Goal: Transaction & Acquisition: Purchase product/service

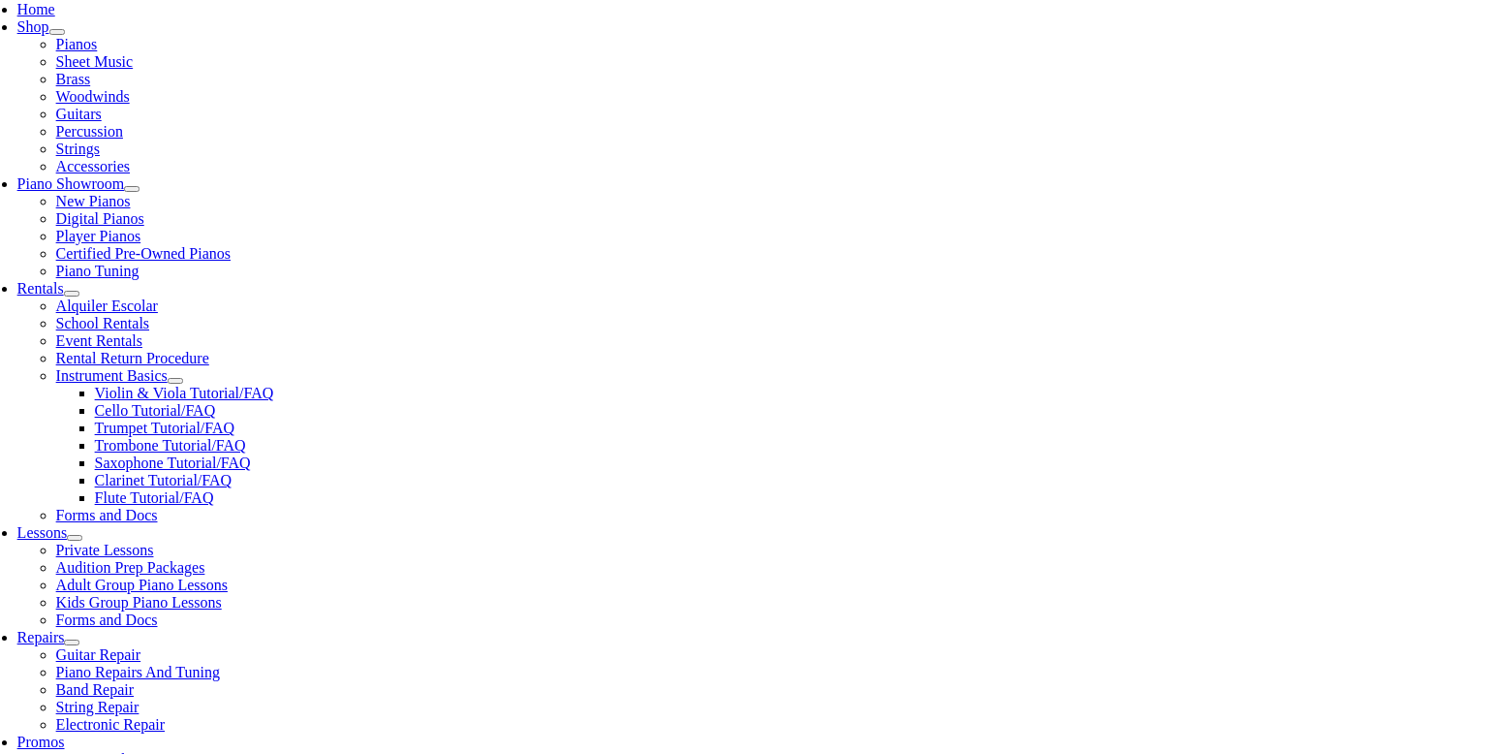
scroll to position [426, 0]
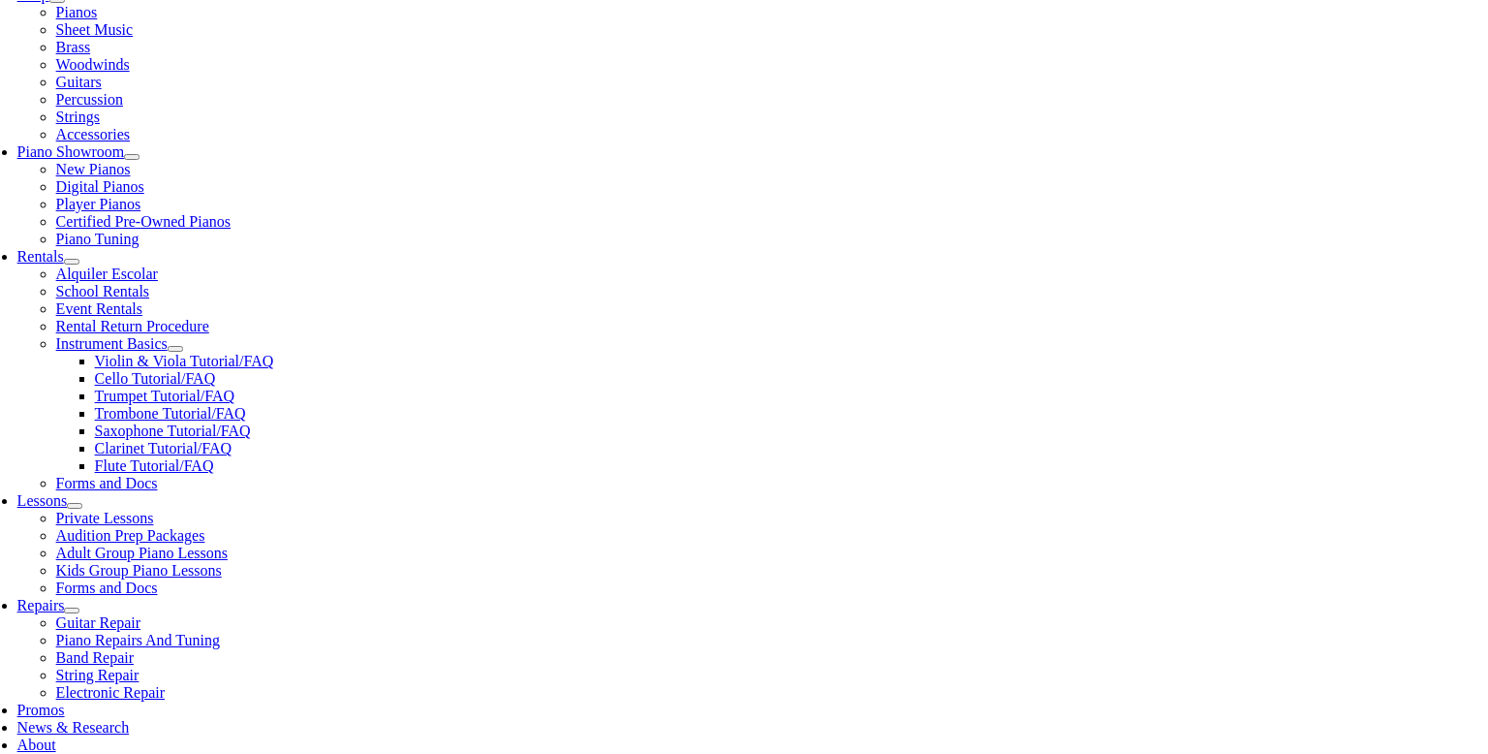
scroll to position [461, 0]
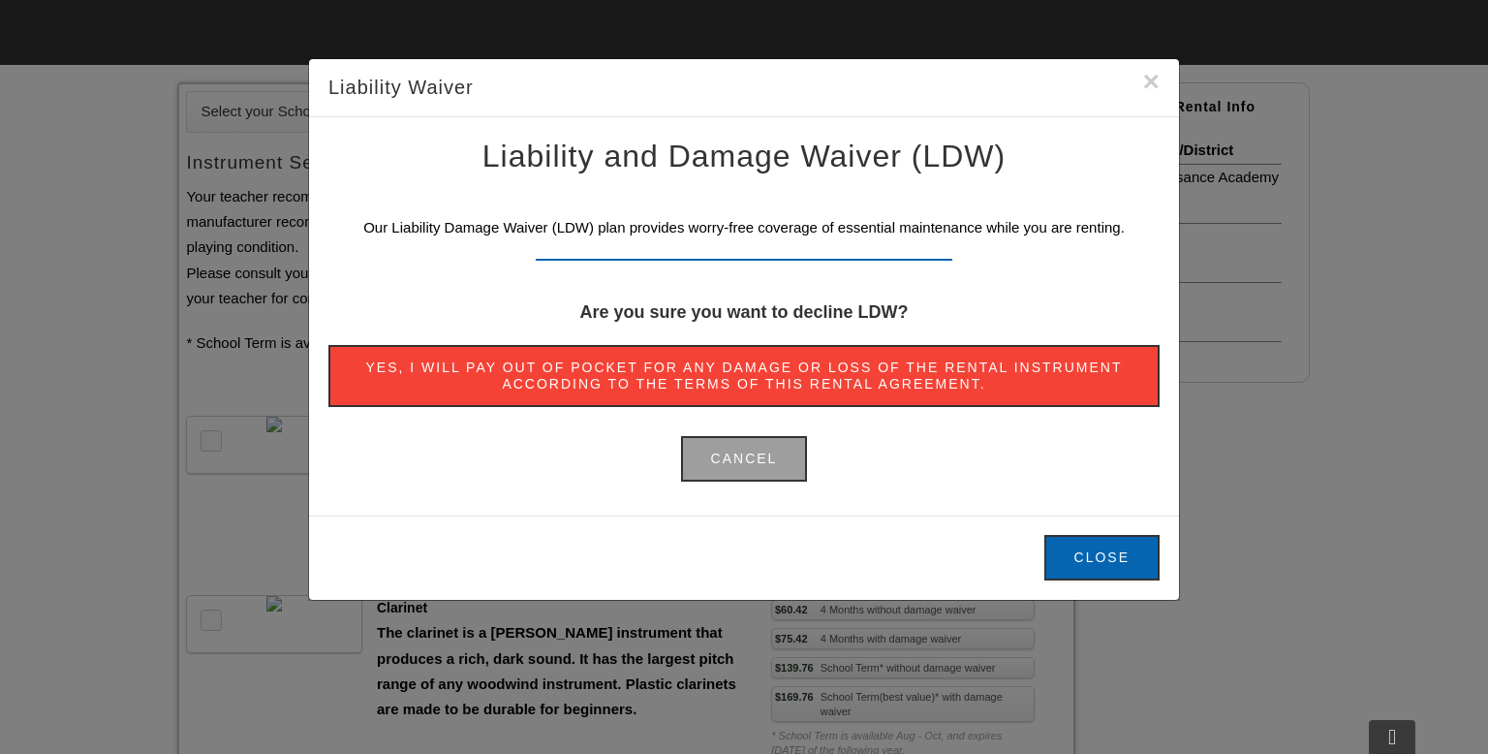
click at [1091, 553] on button "Close" at bounding box center [1101, 558] width 115 height 46
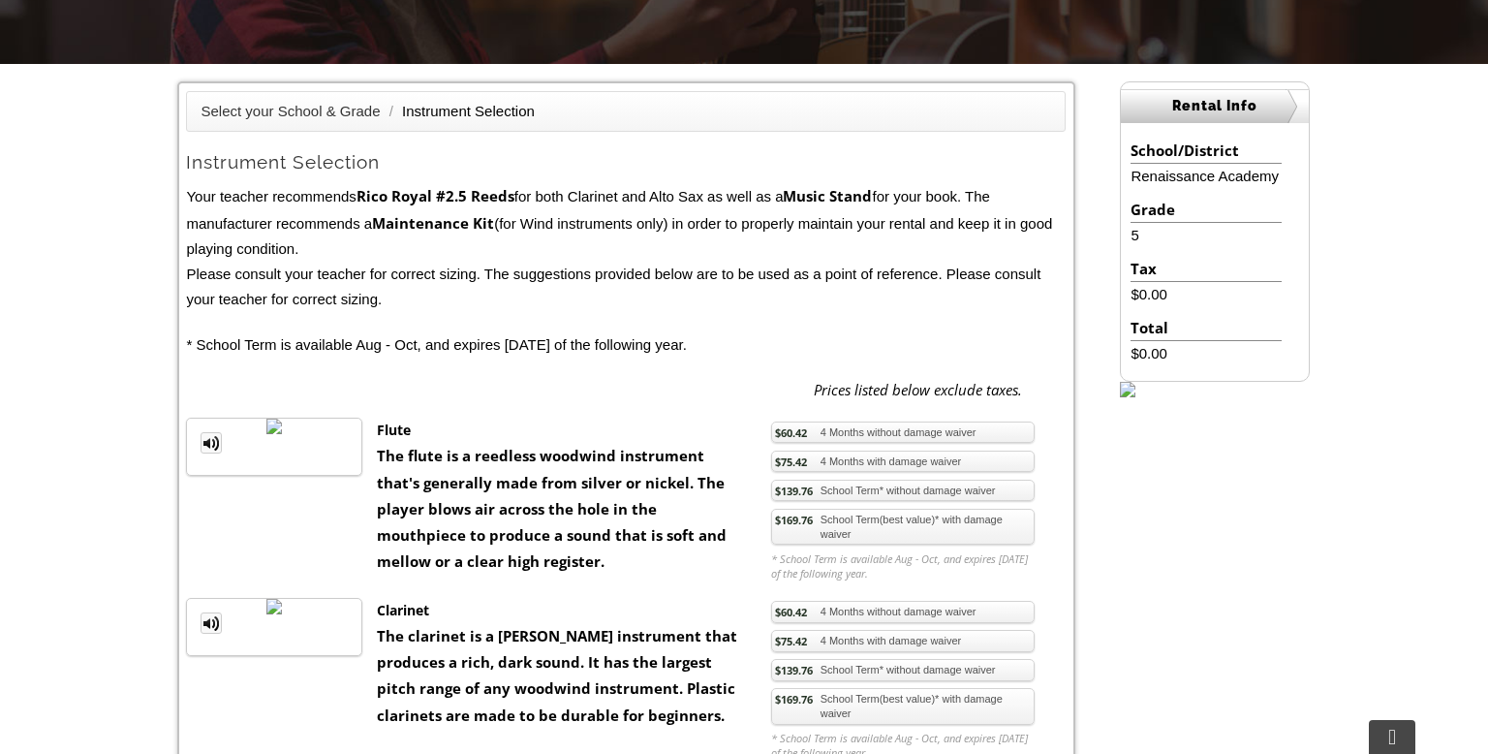
click at [845, 491] on link "$139.76 School Term* without damage waiver" at bounding box center [902, 490] width 263 height 22
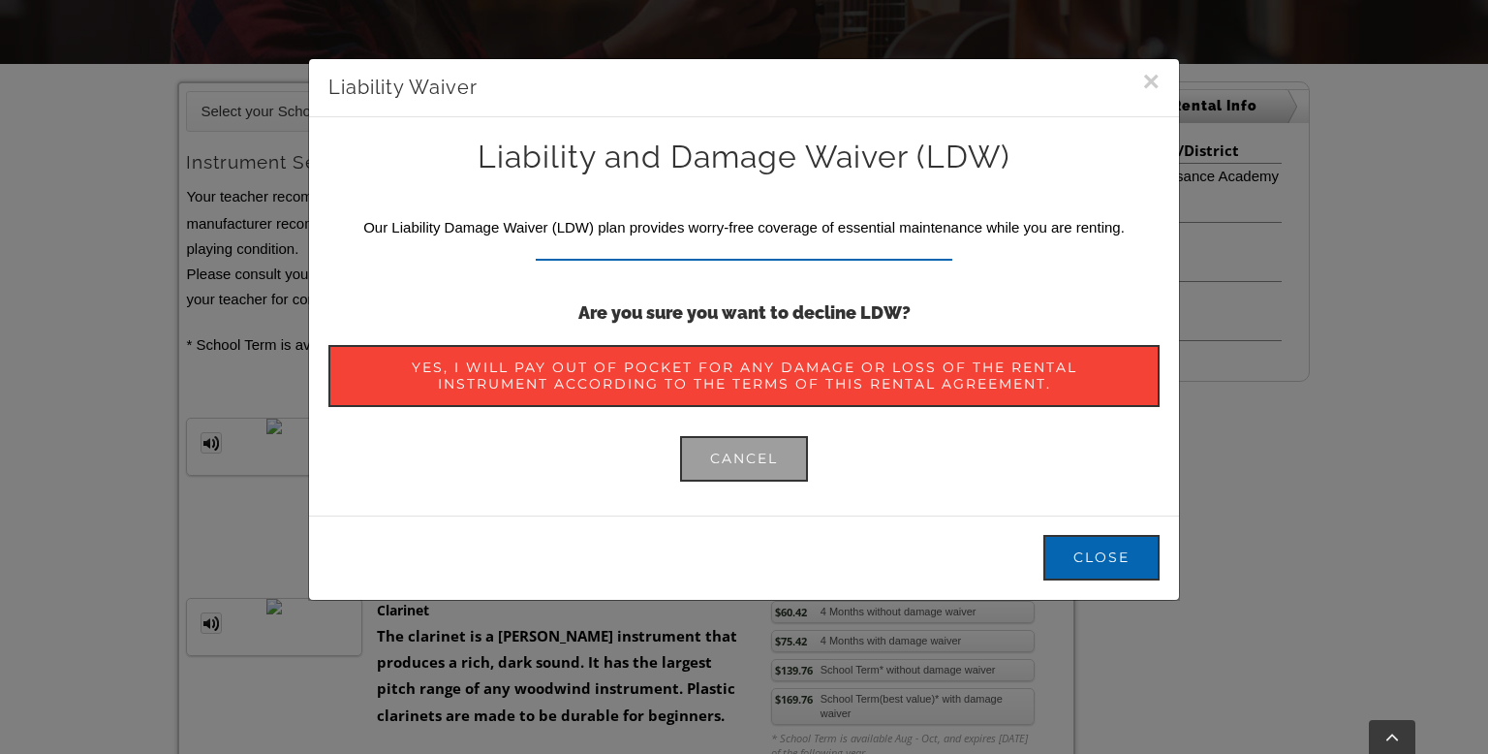
click at [849, 359] on span "Yes, I will pay out of pocket for any damage or loss of the rental instrument a…" at bounding box center [743, 375] width 771 height 33
click at [1093, 548] on button "Close" at bounding box center [1101, 558] width 116 height 46
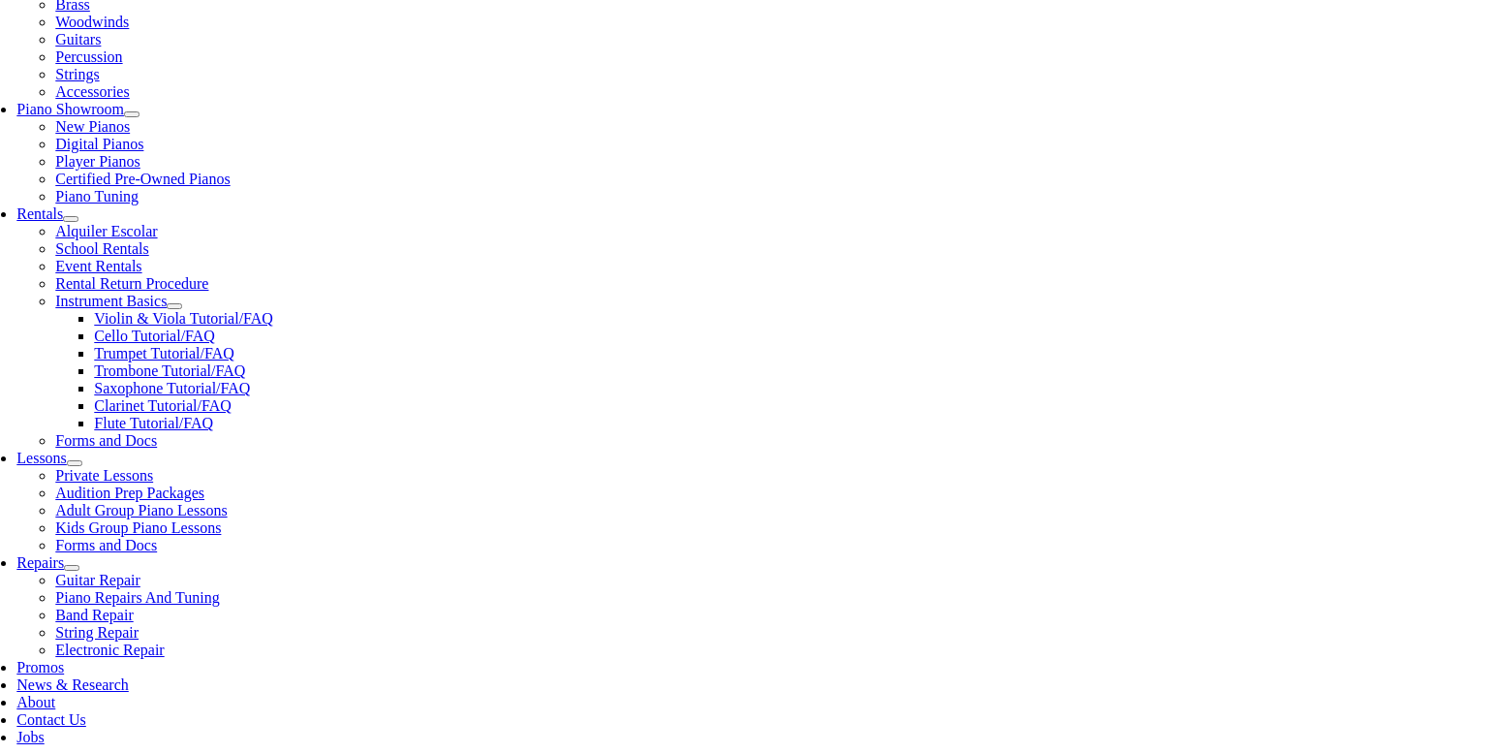
scroll to position [496, 0]
checkbox input"] "false"
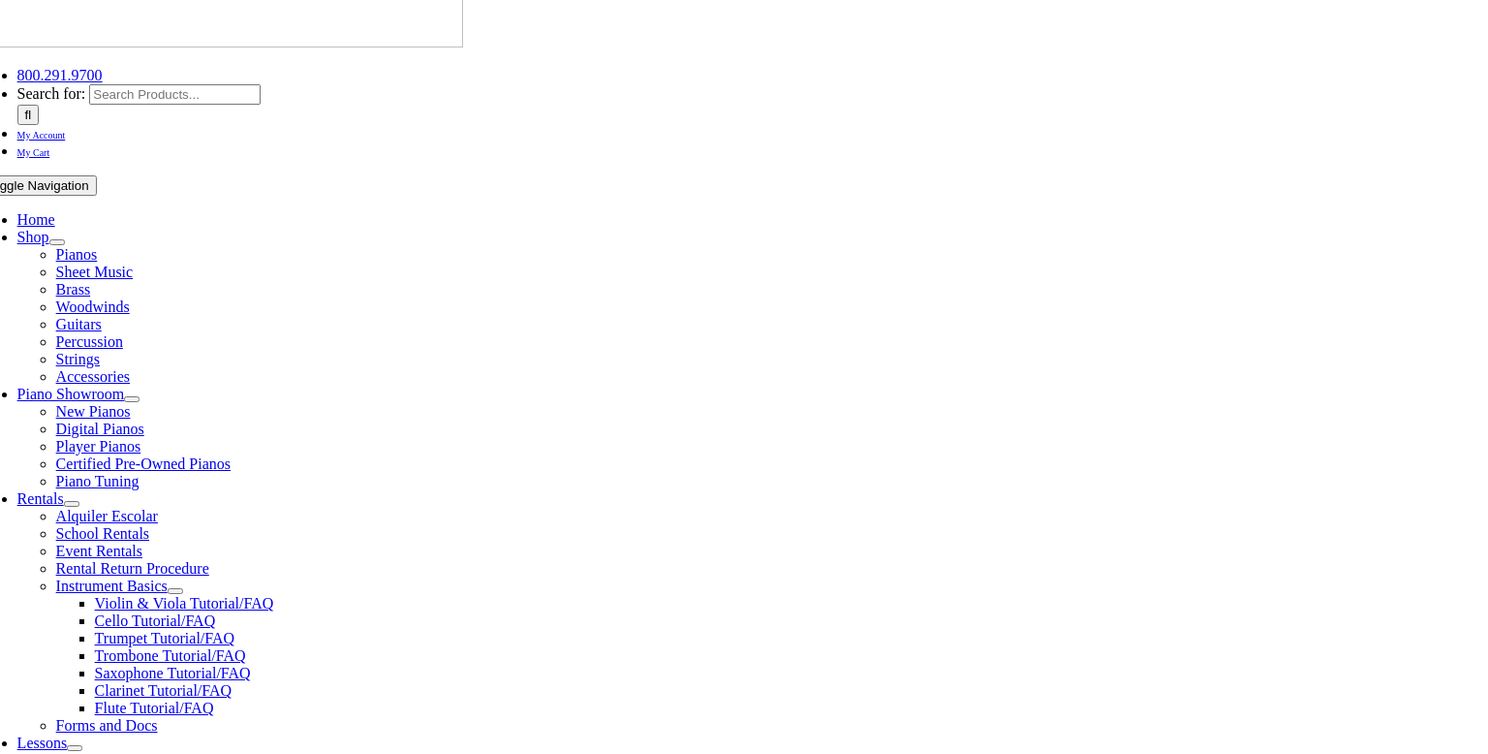
scroll to position [221, 0]
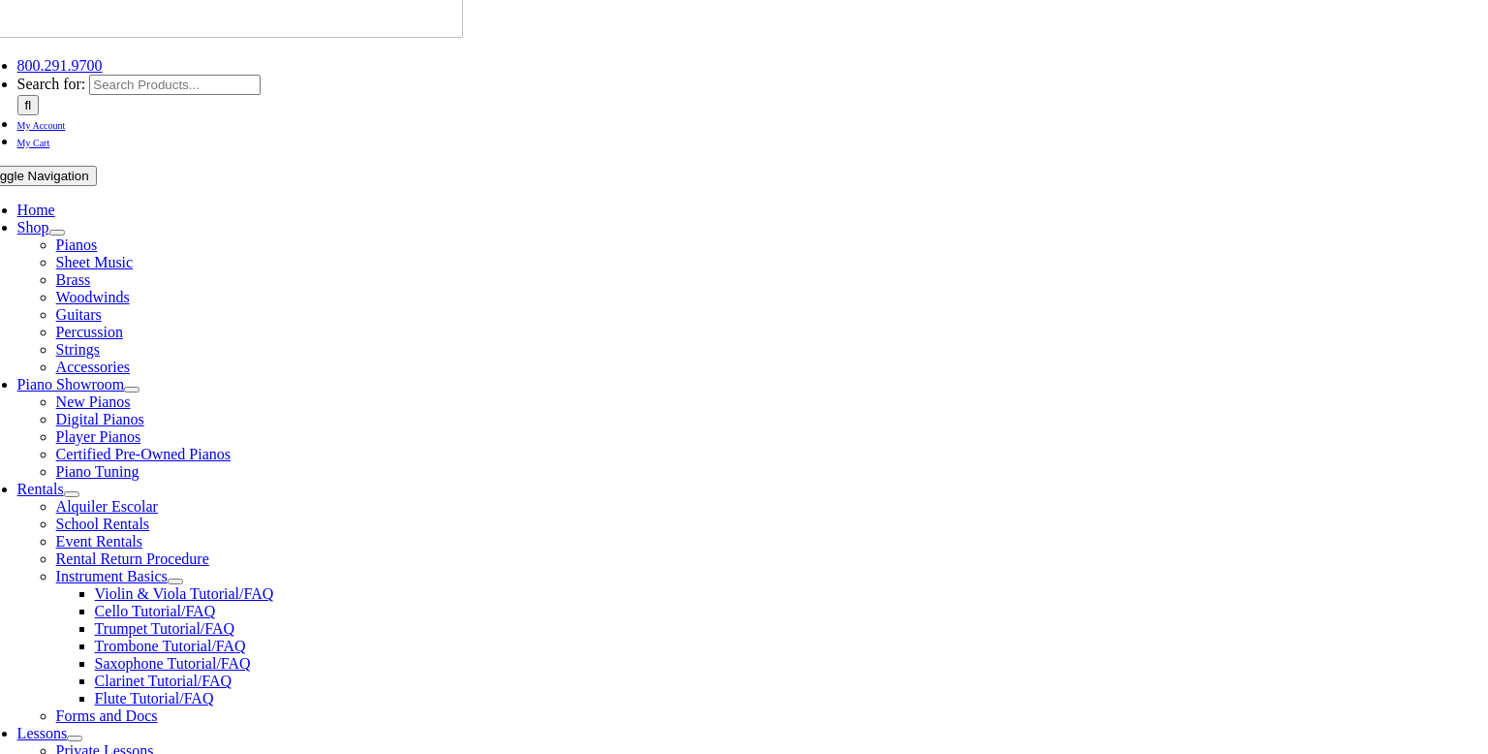
type input "1"
type input "Jack"
type input "Weiler"
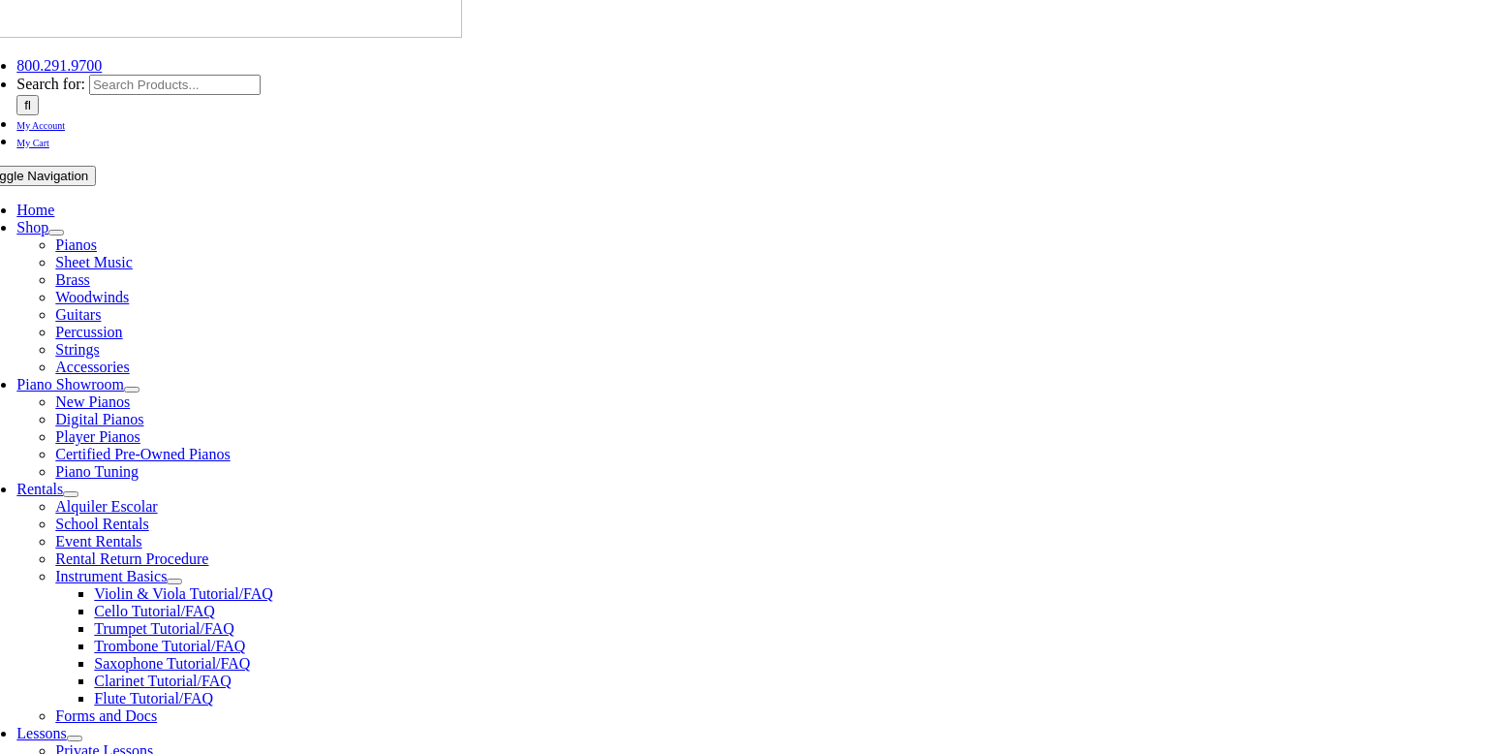
type input "Krise Transportation"
type input "6"
type input "4843022202"
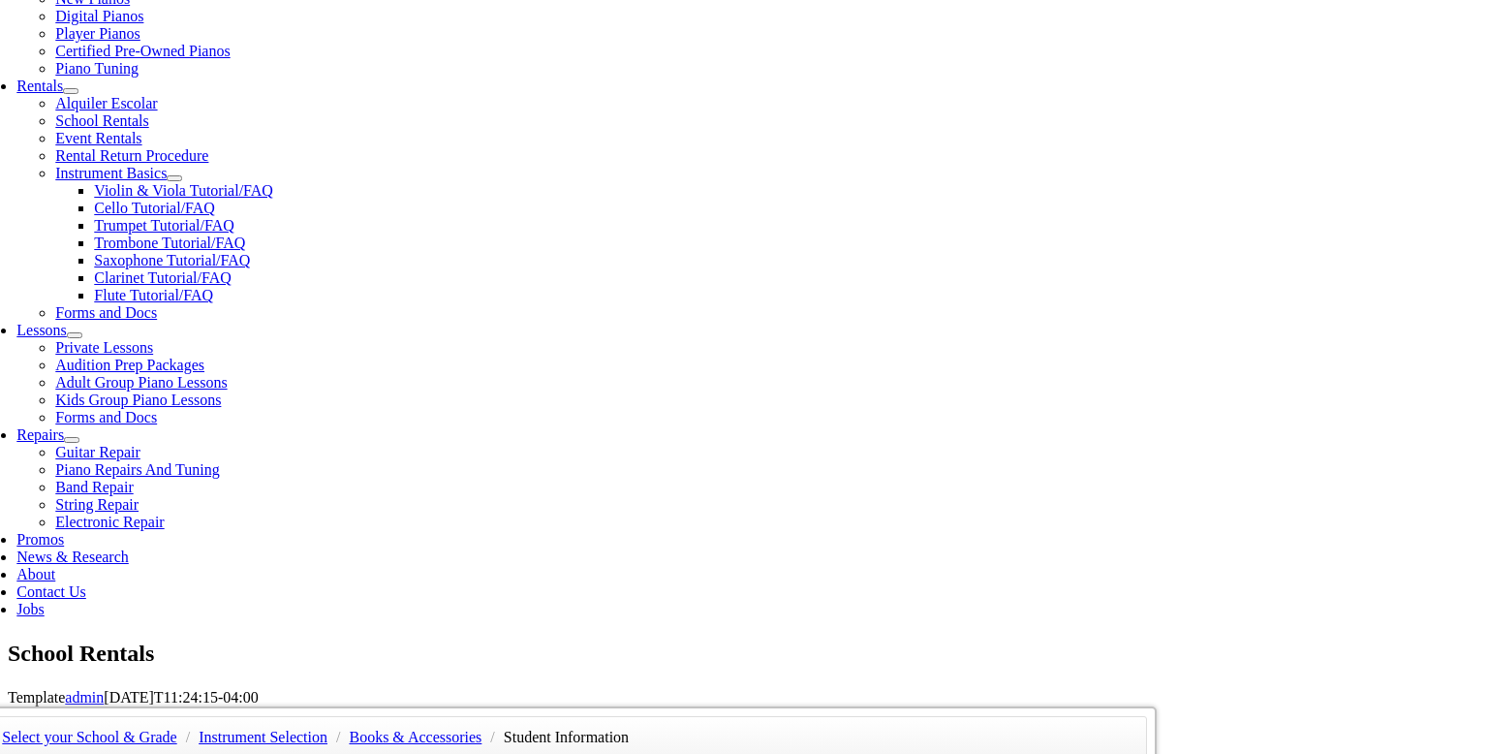
type input "25142187"
type input "11/17/1979"
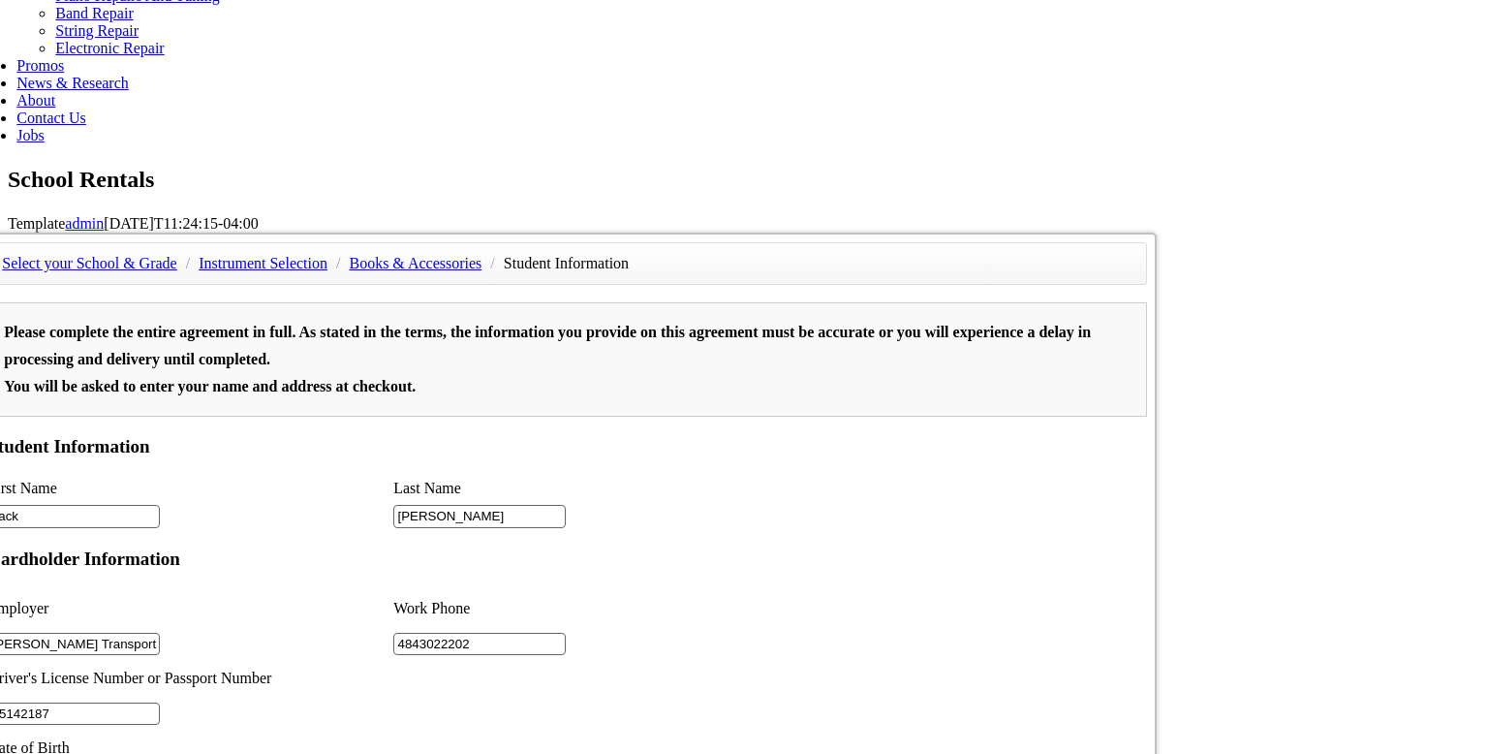
scroll to position [1148, 0]
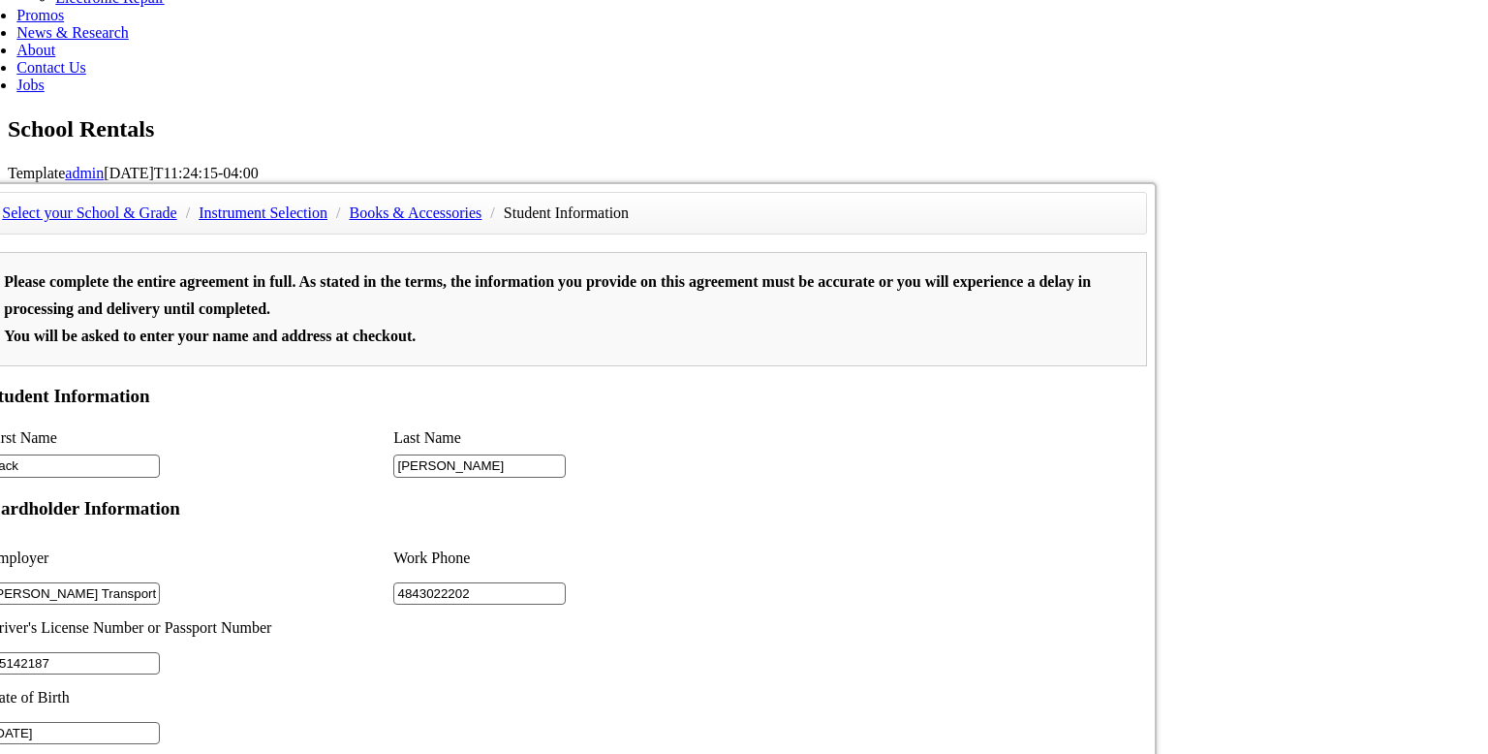
type input "2"
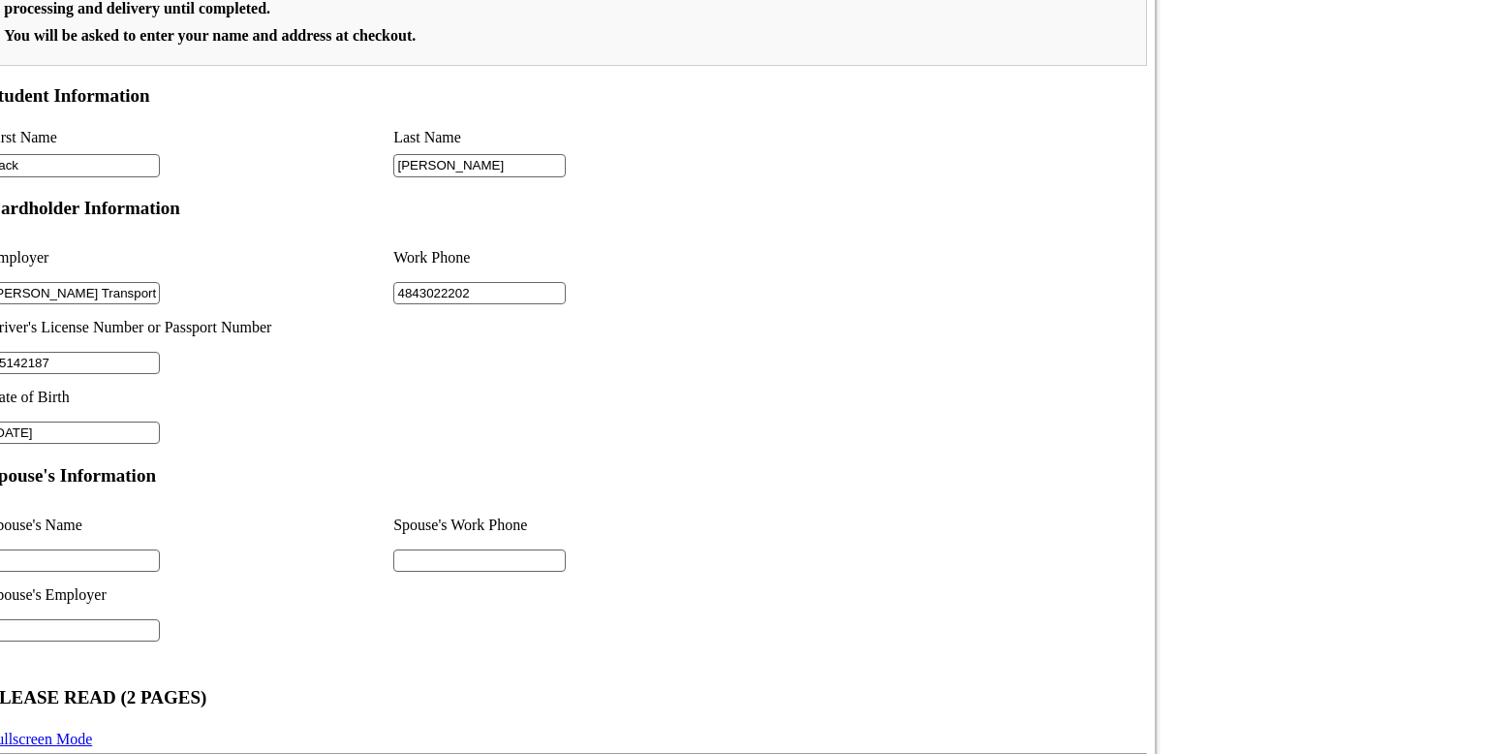
scroll to position [1651, 0]
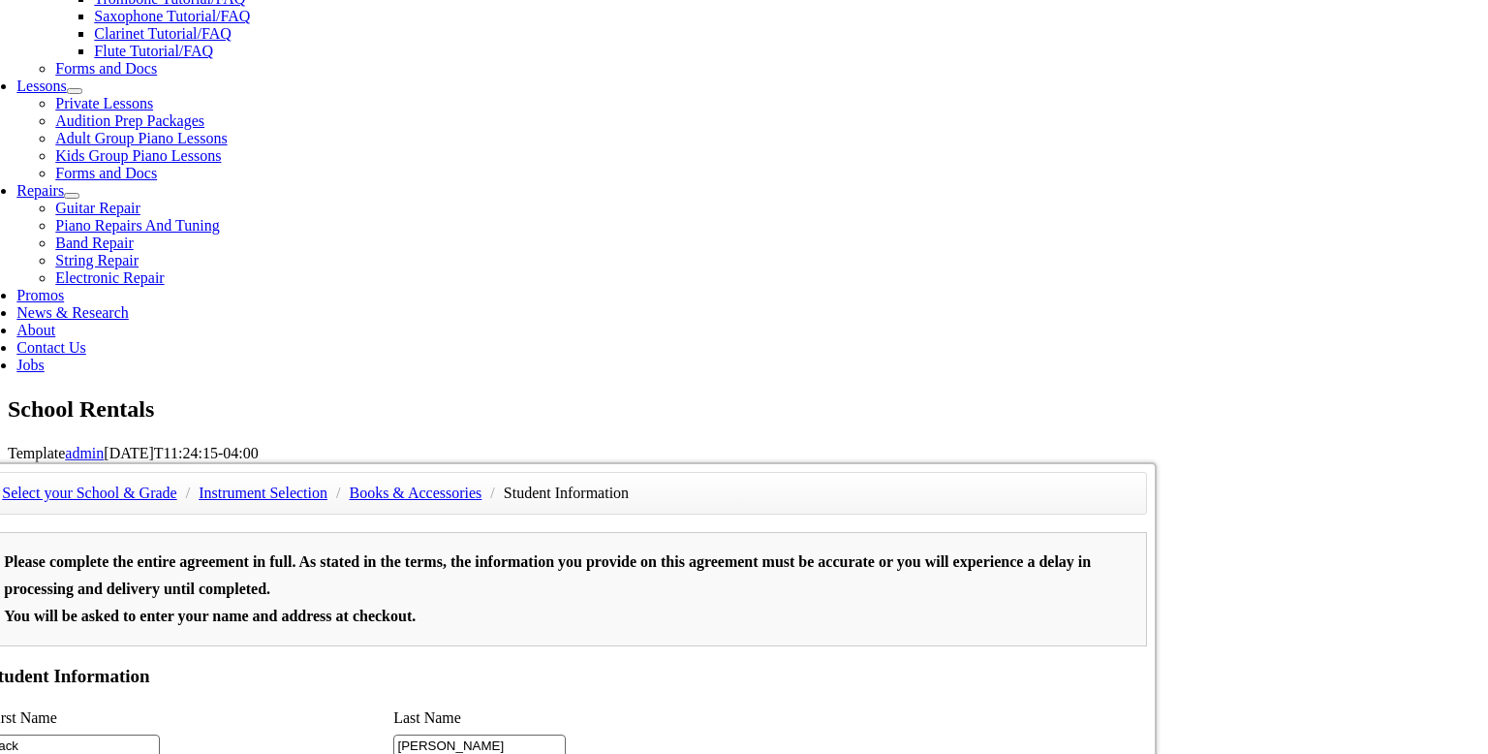
scroll to position [845, 0]
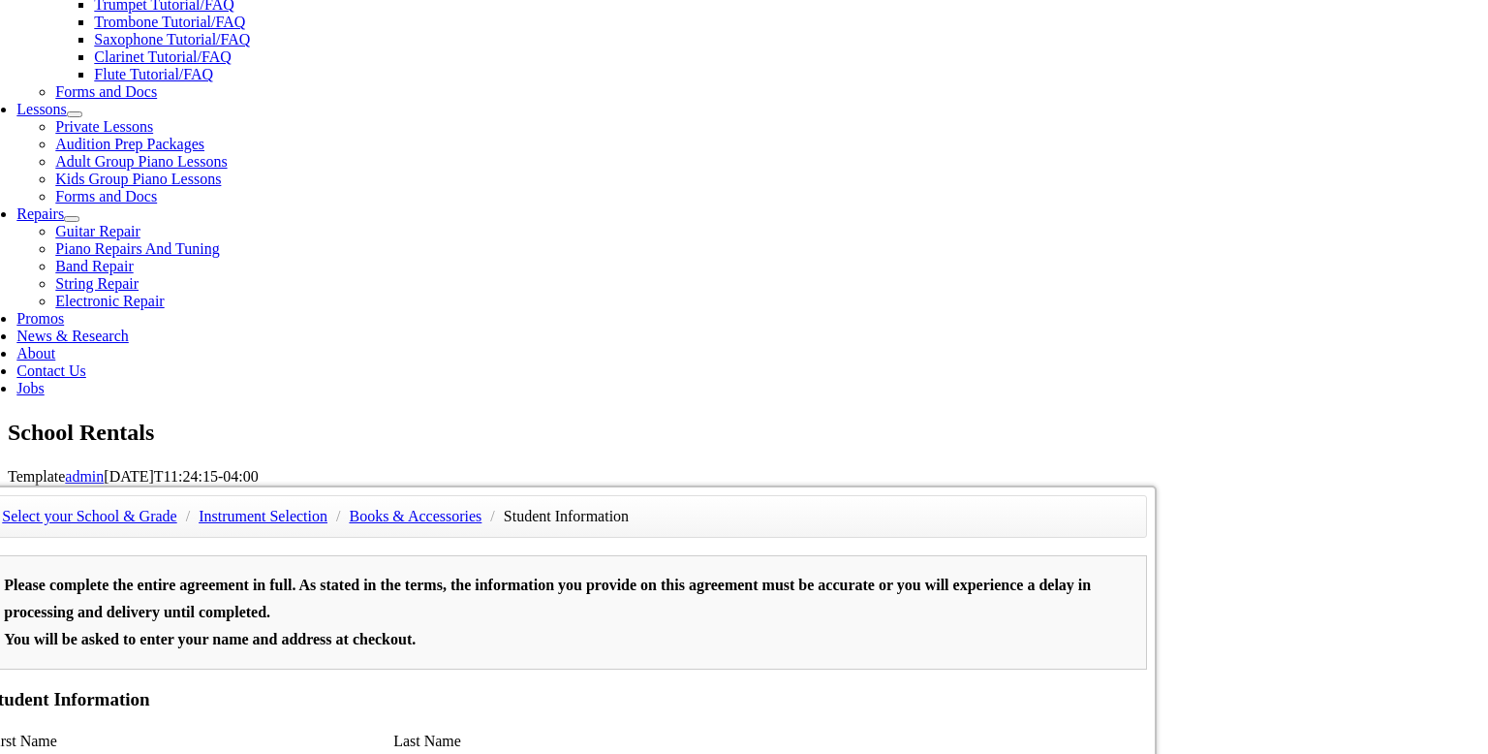
type input "n/a"
type input "m"
type input "n/a"
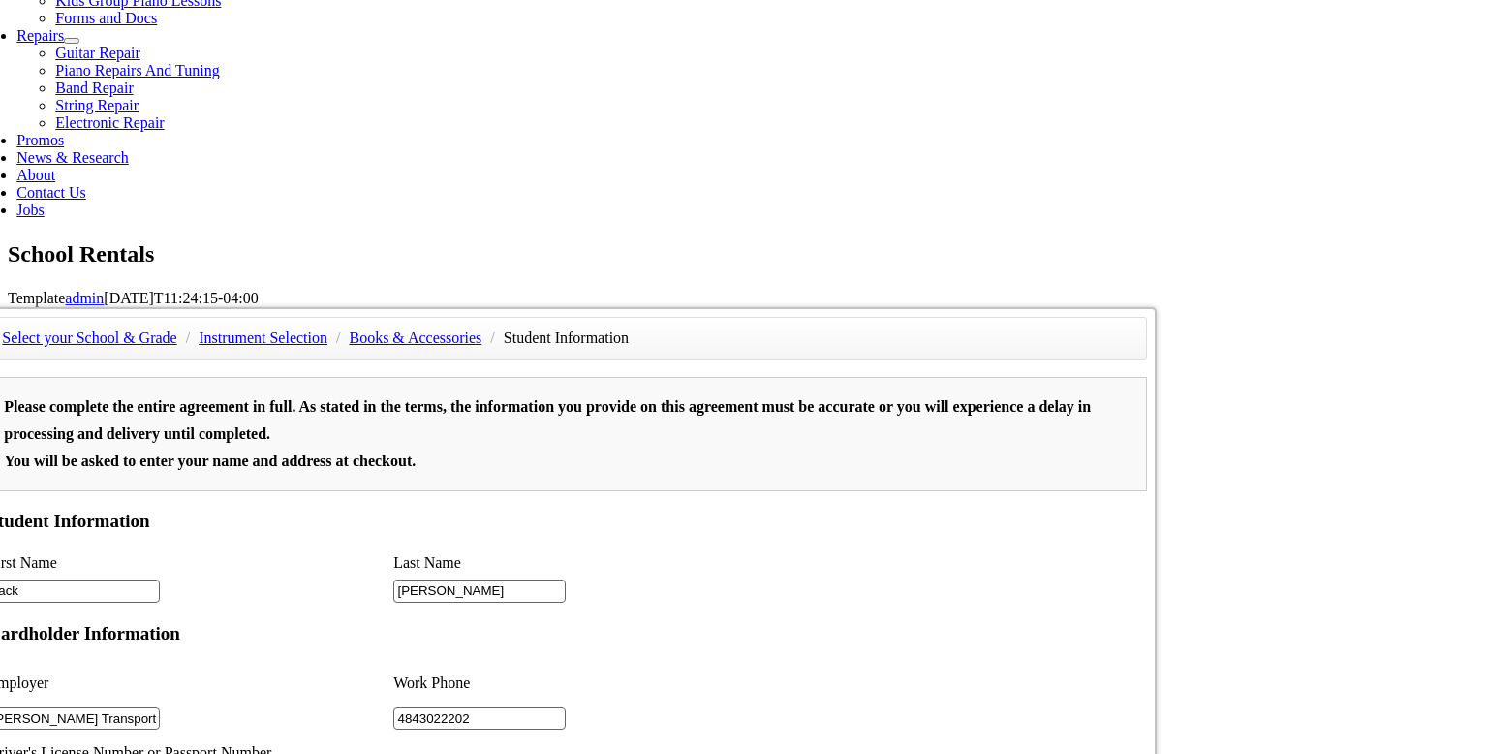
scroll to position [1281, 0]
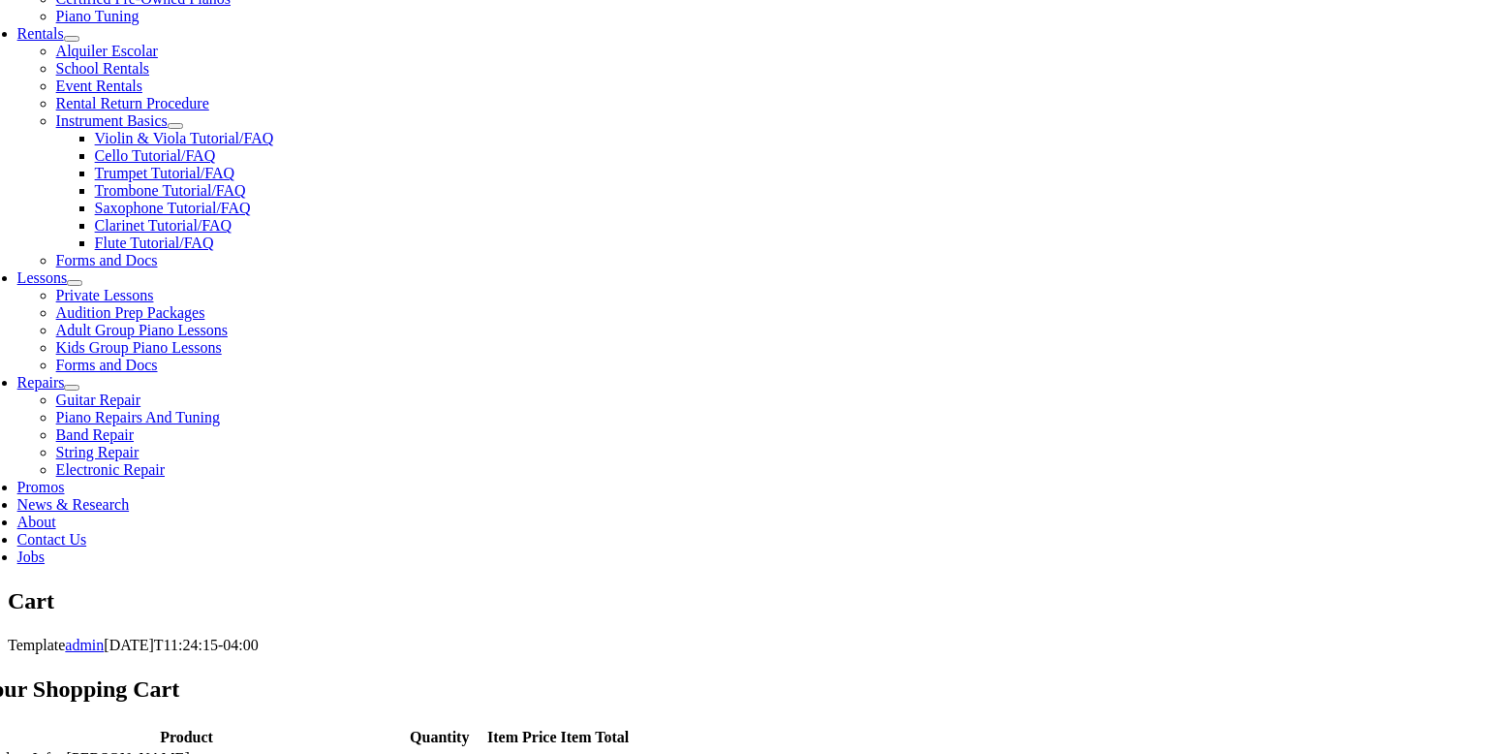
scroll to position [681, 0]
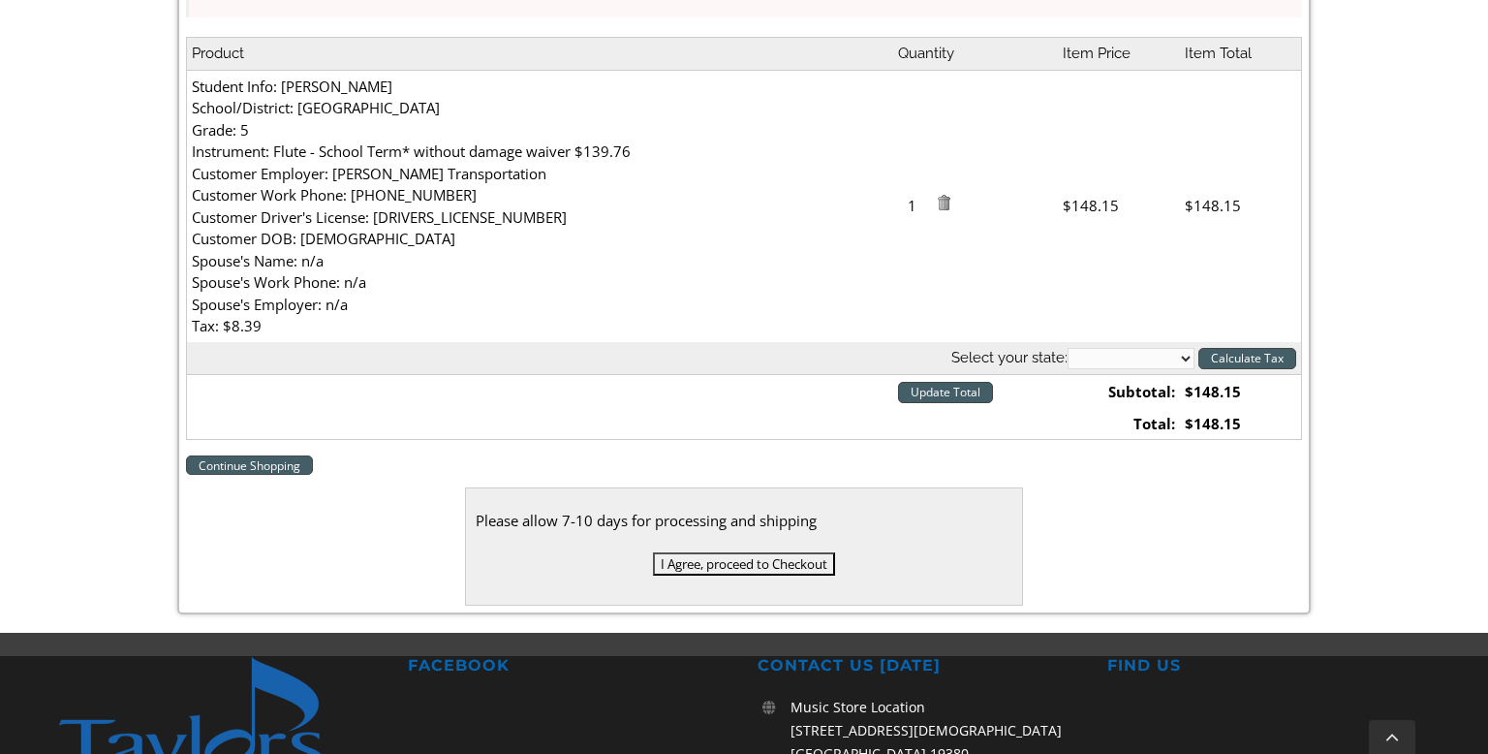
scroll to position [713, 0]
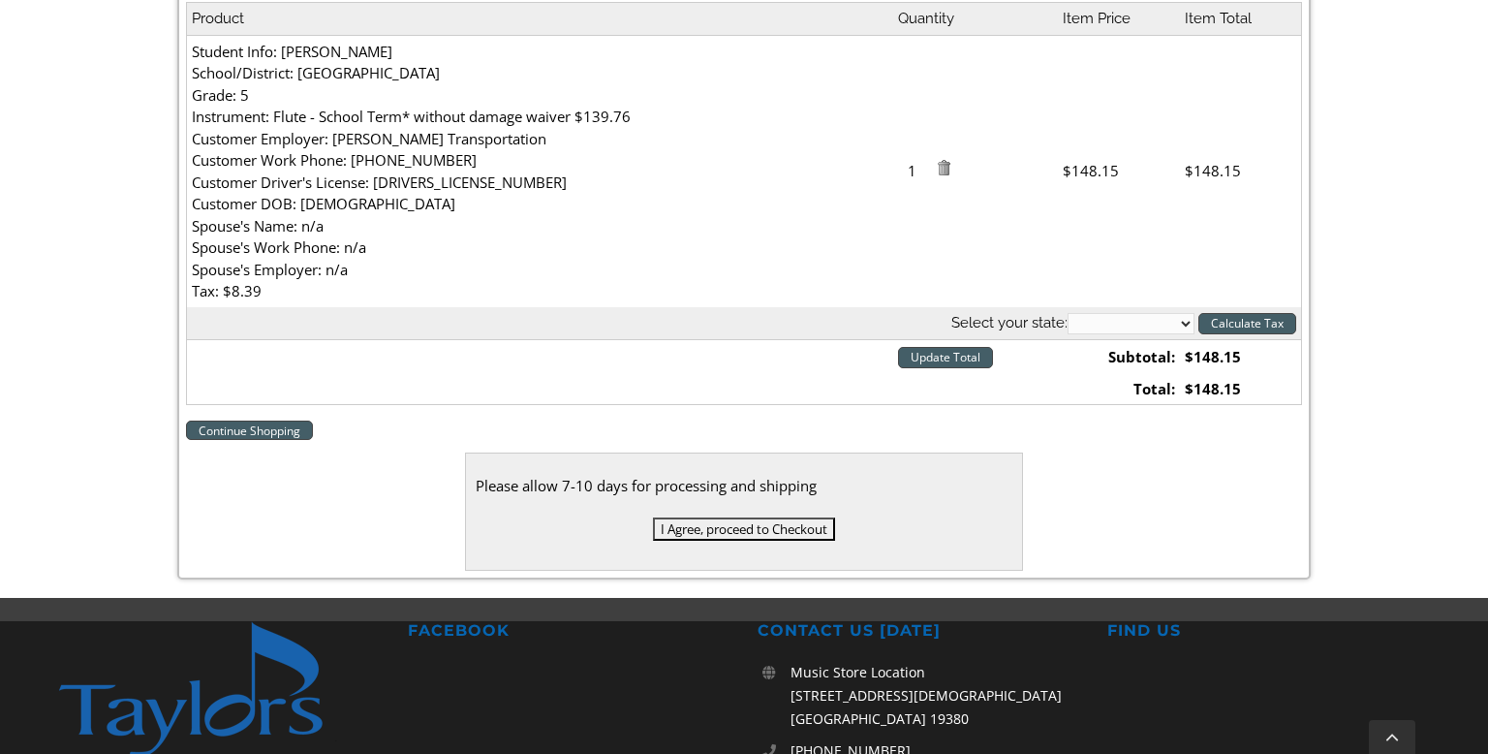
click at [1166, 317] on select "Alabama Alaska Arizona Arkansas California Colorado Connecticut Delaware D. C. …" at bounding box center [1130, 323] width 127 height 21
select select "PA"
click at [1070, 313] on select "Alabama Alaska Arizona Arkansas California Colorado Connecticut Delaware D. C. …" at bounding box center [1130, 323] width 127 height 21
click at [1279, 320] on input "Calculate Tax" at bounding box center [1247, 323] width 98 height 21
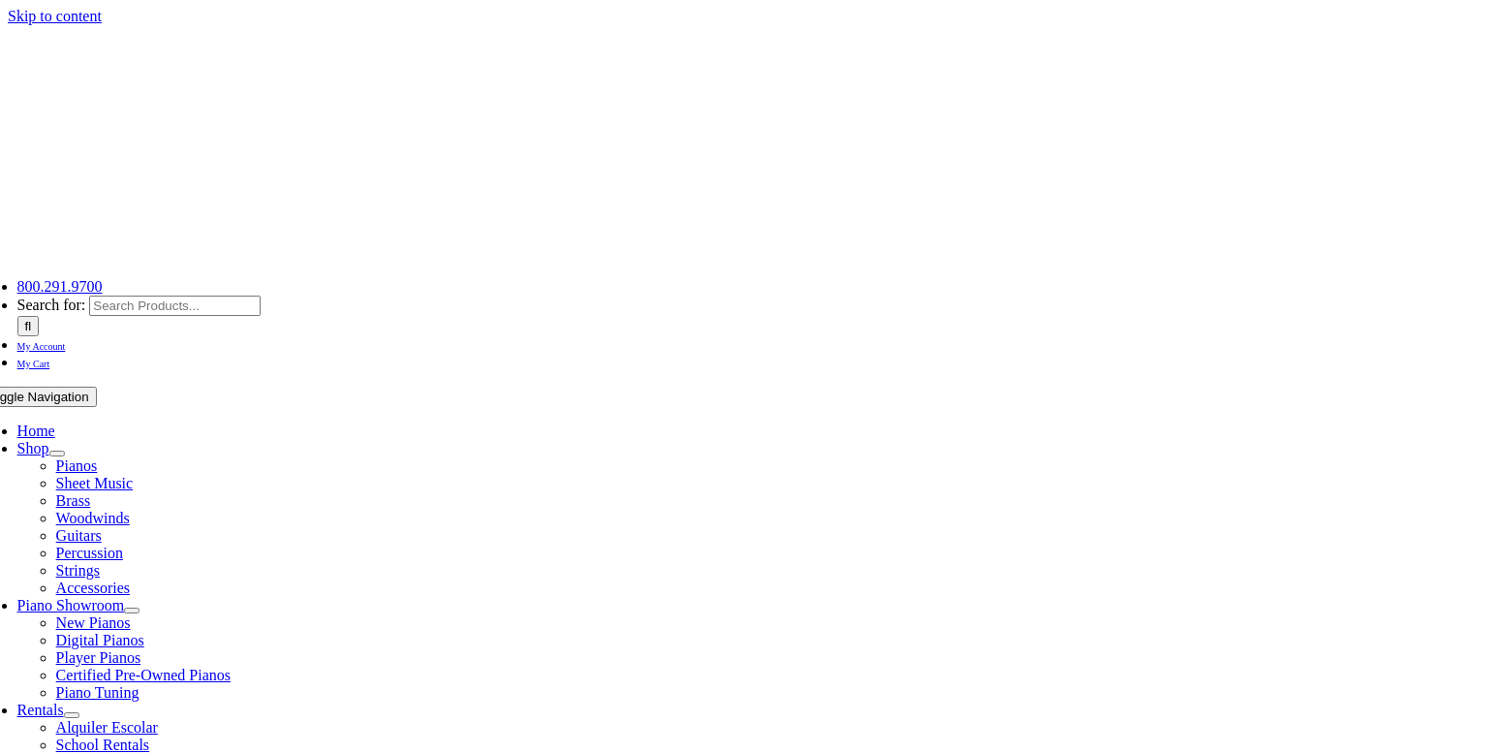
select select "PA"
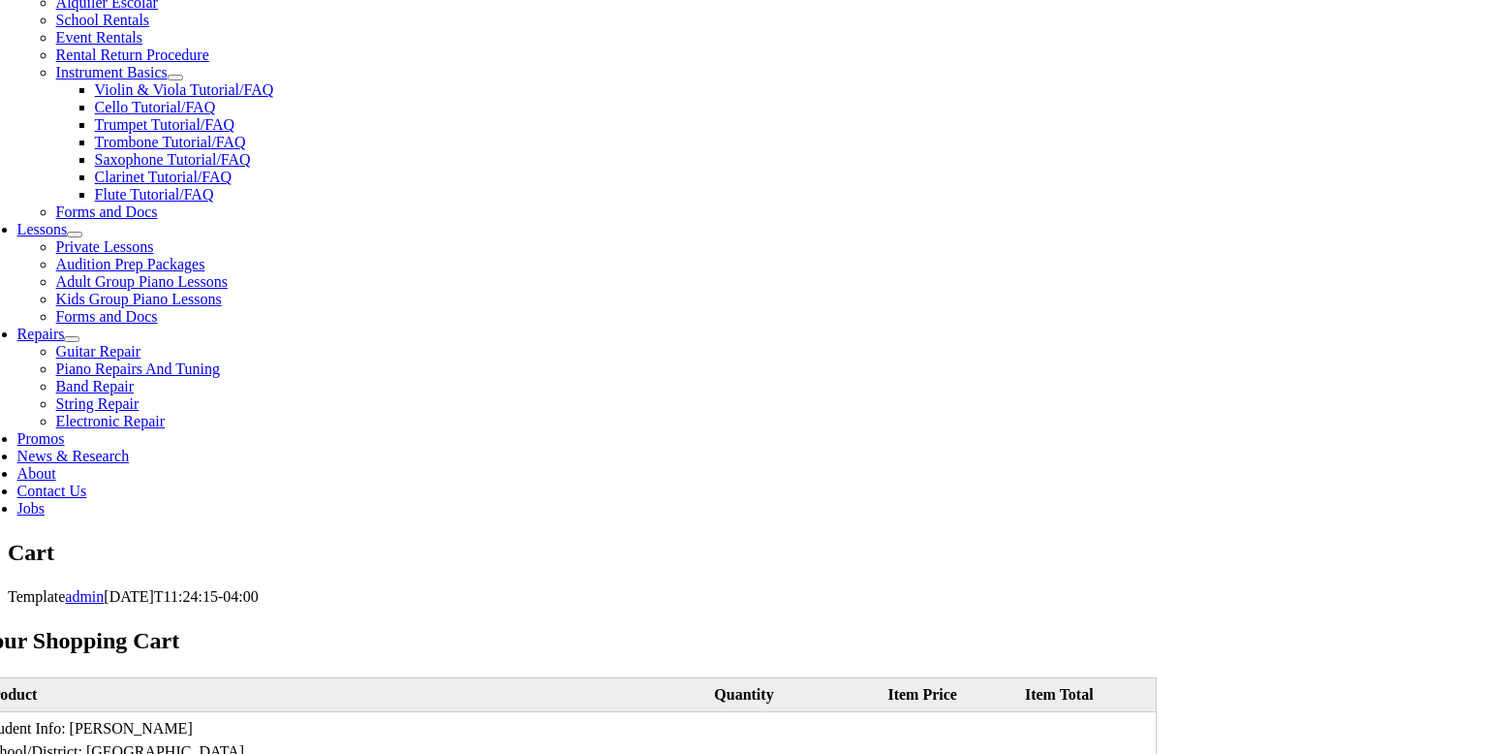
scroll to position [734, 0]
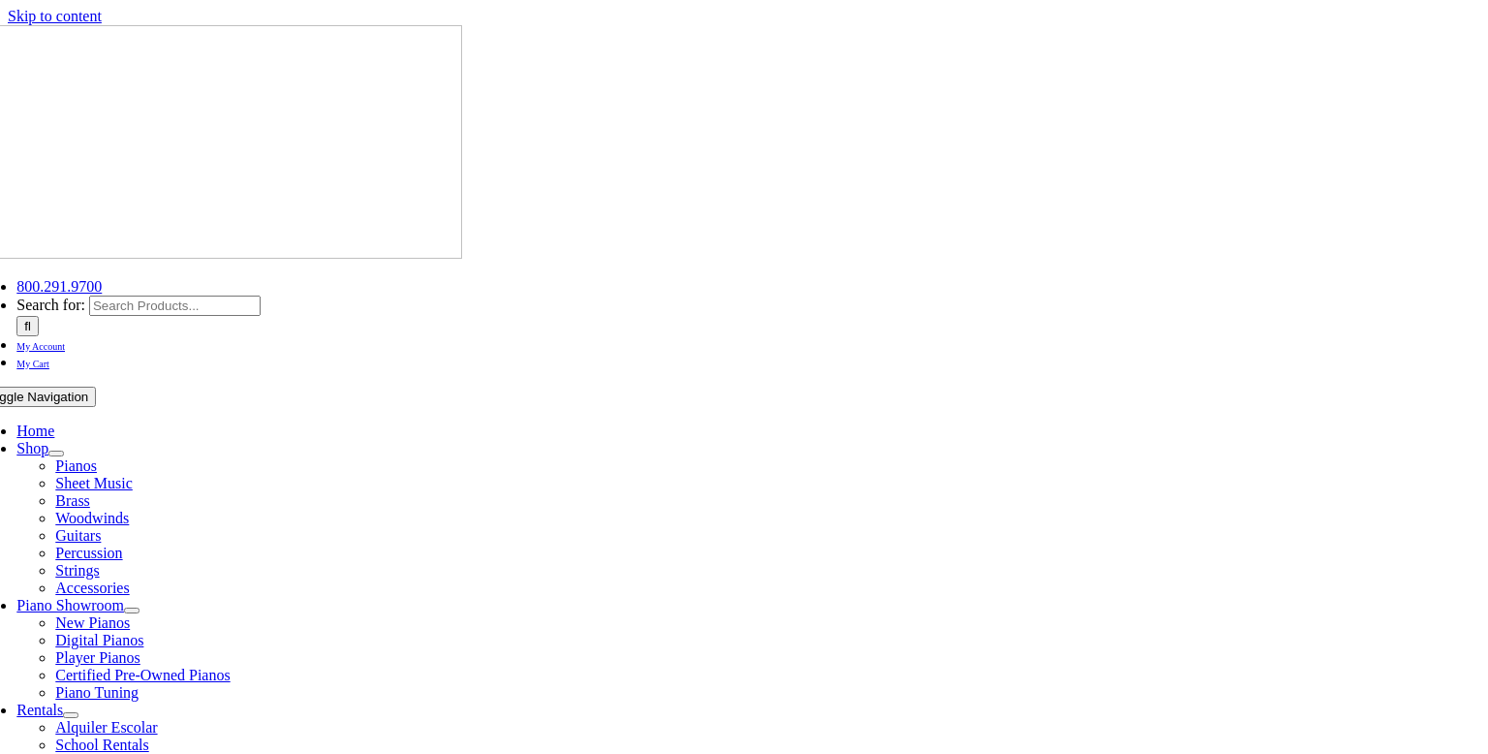
select select
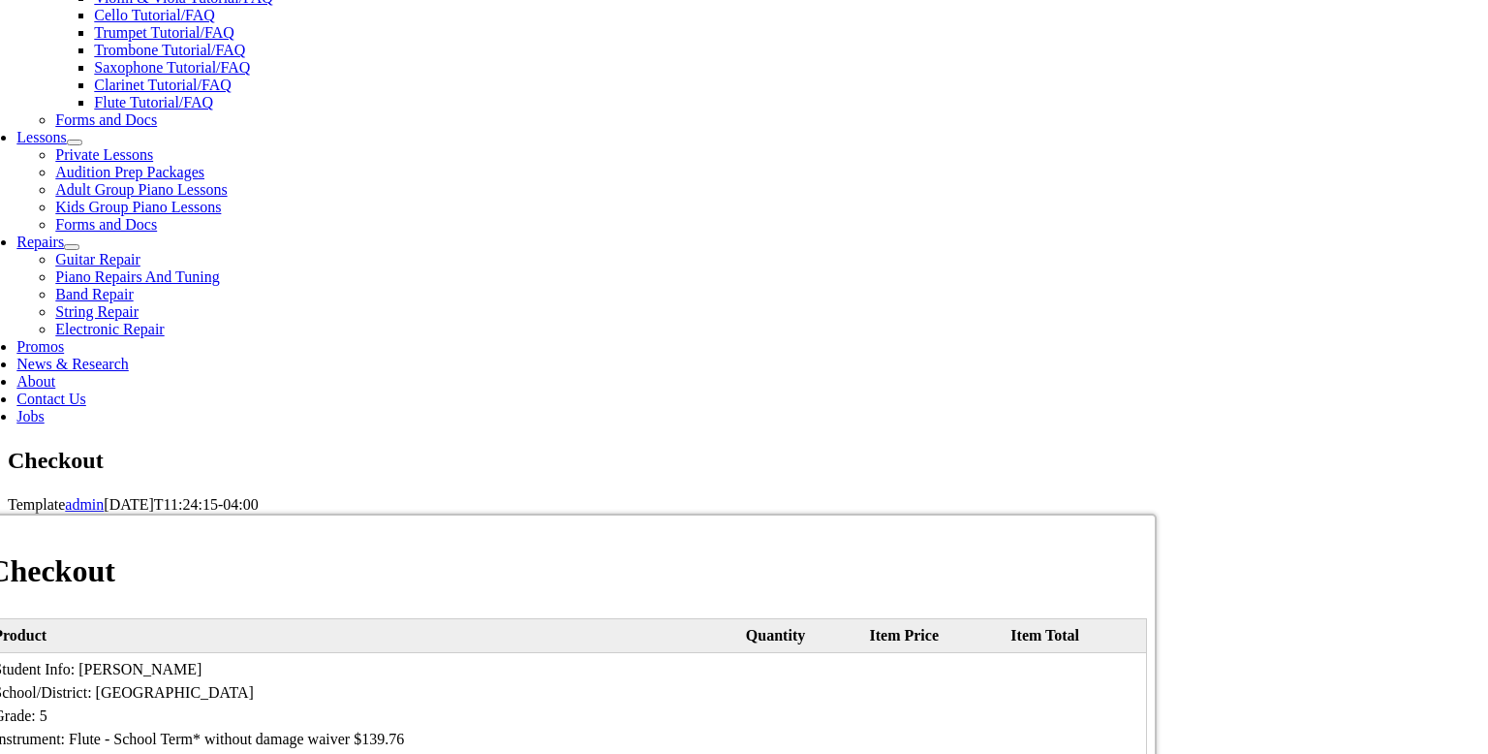
scroll to position [841, 0]
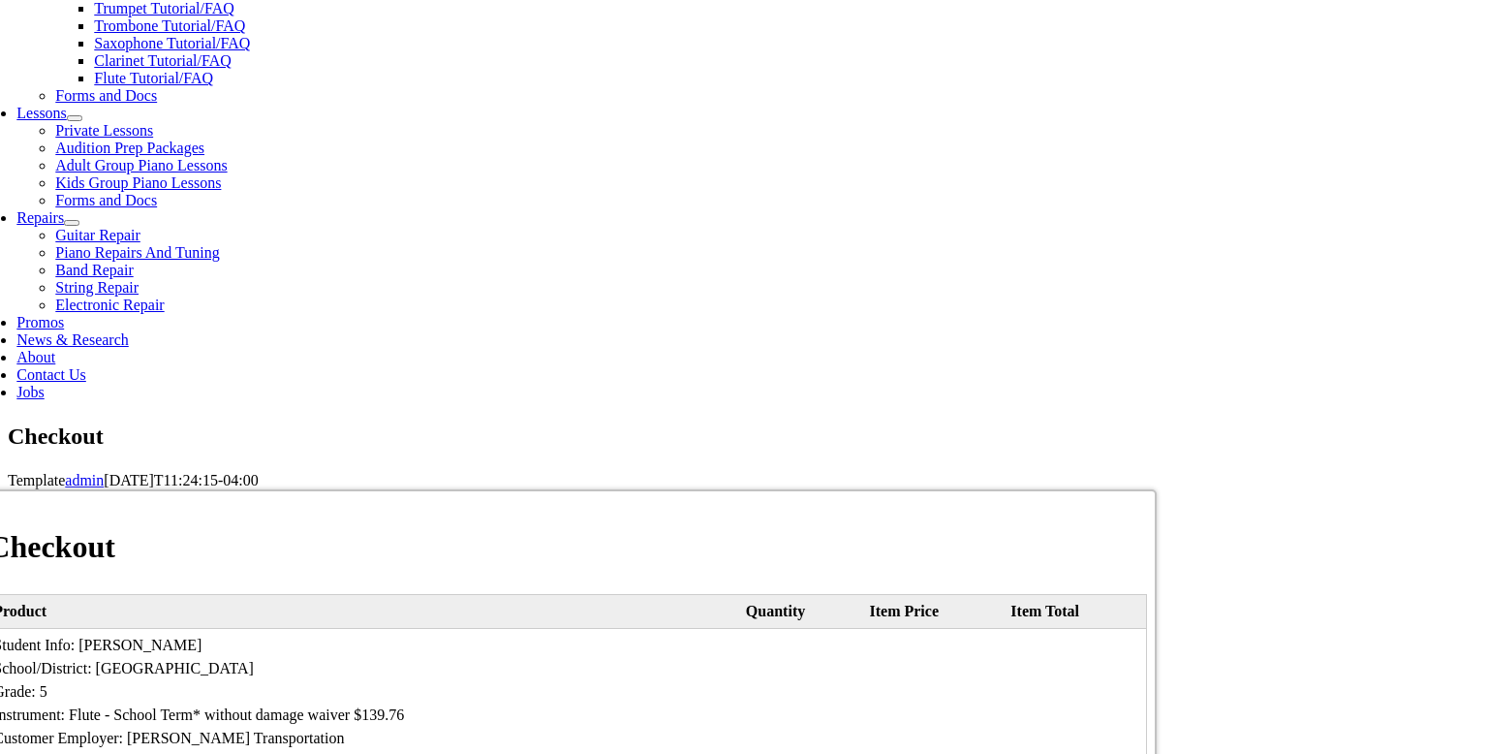
type input "Helen"
type input "Bommarito"
type input "842 S Keim Street"
type input "POTTSTOWN"
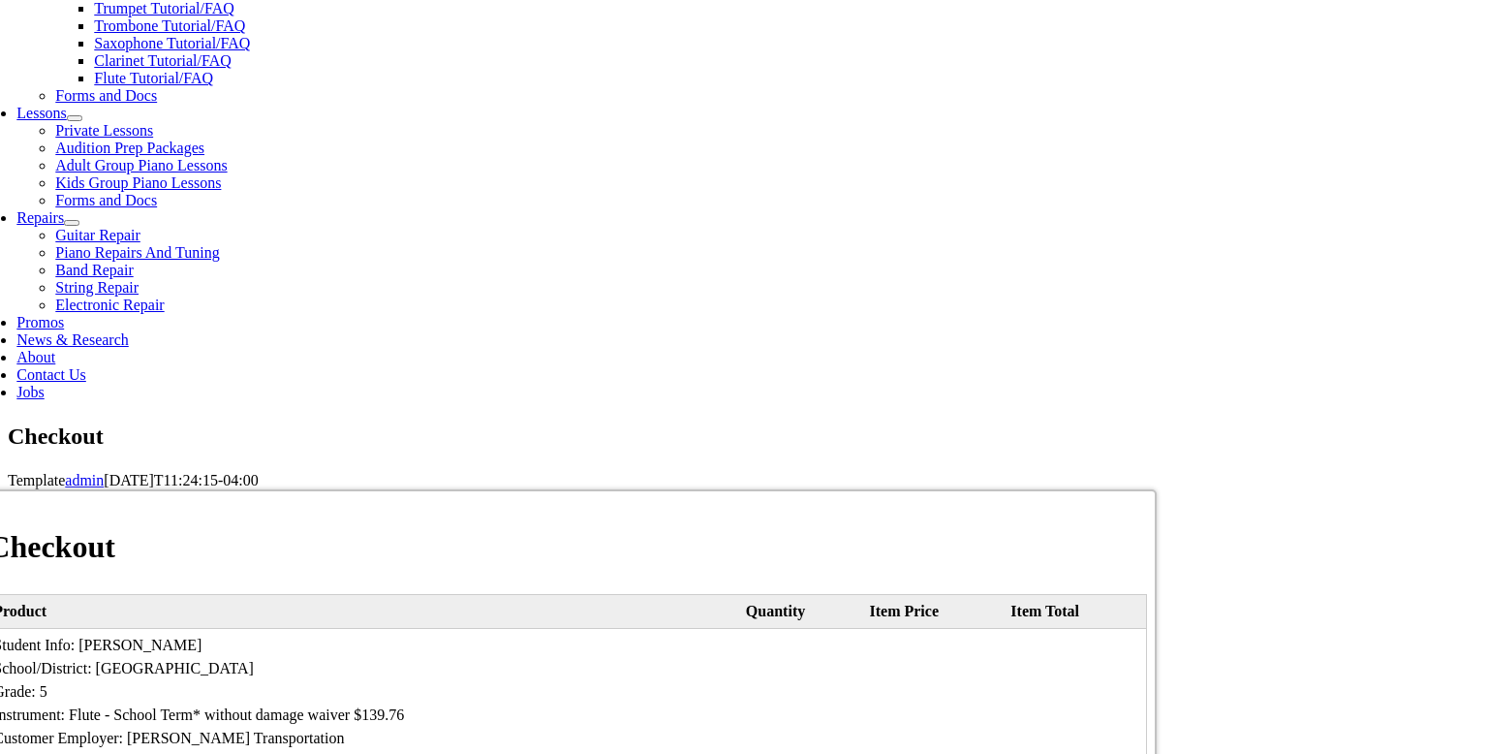
select select "PA"
type input "19465"
type input "6108123649"
type input "hmbommarito@hotmail.com"
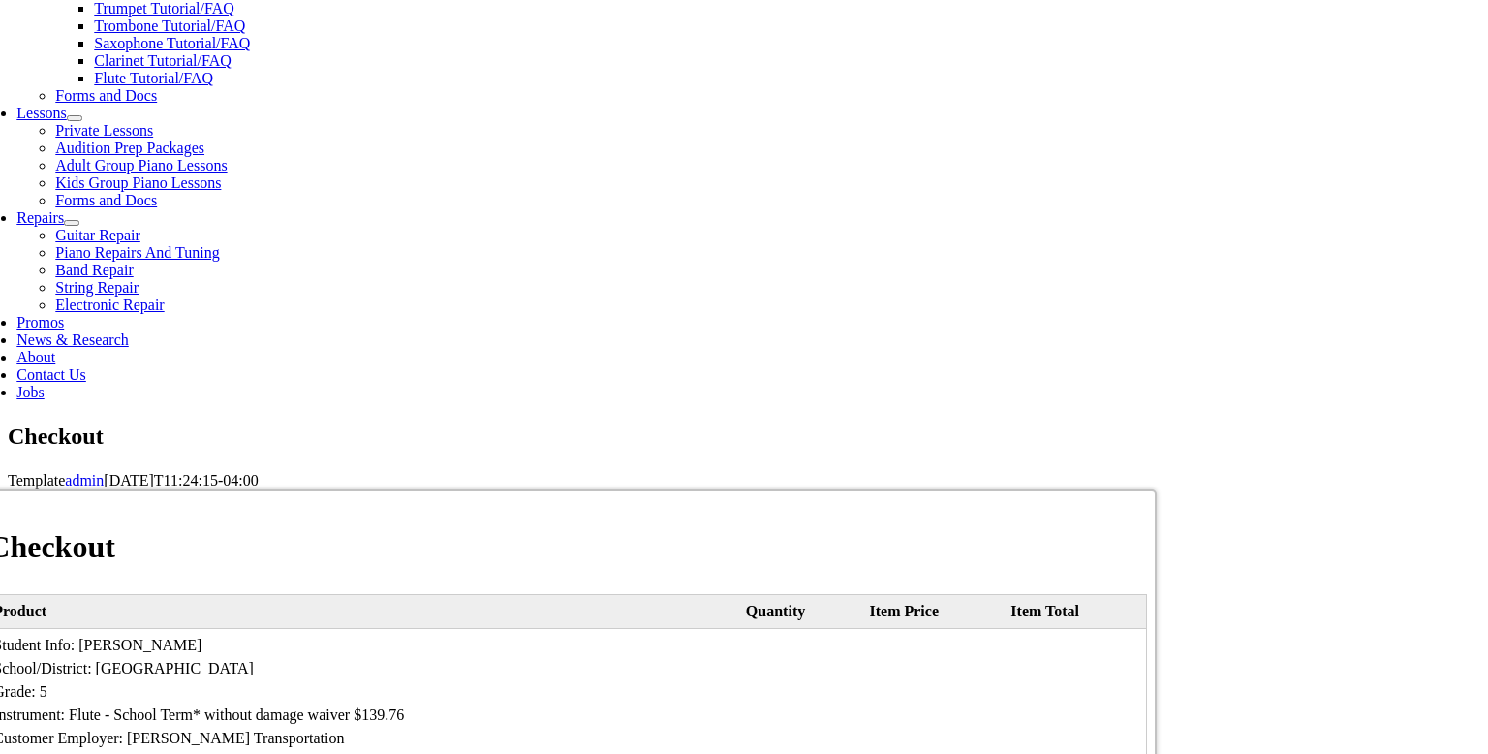
select select "amex"
type input "341175544931007"
select select "07"
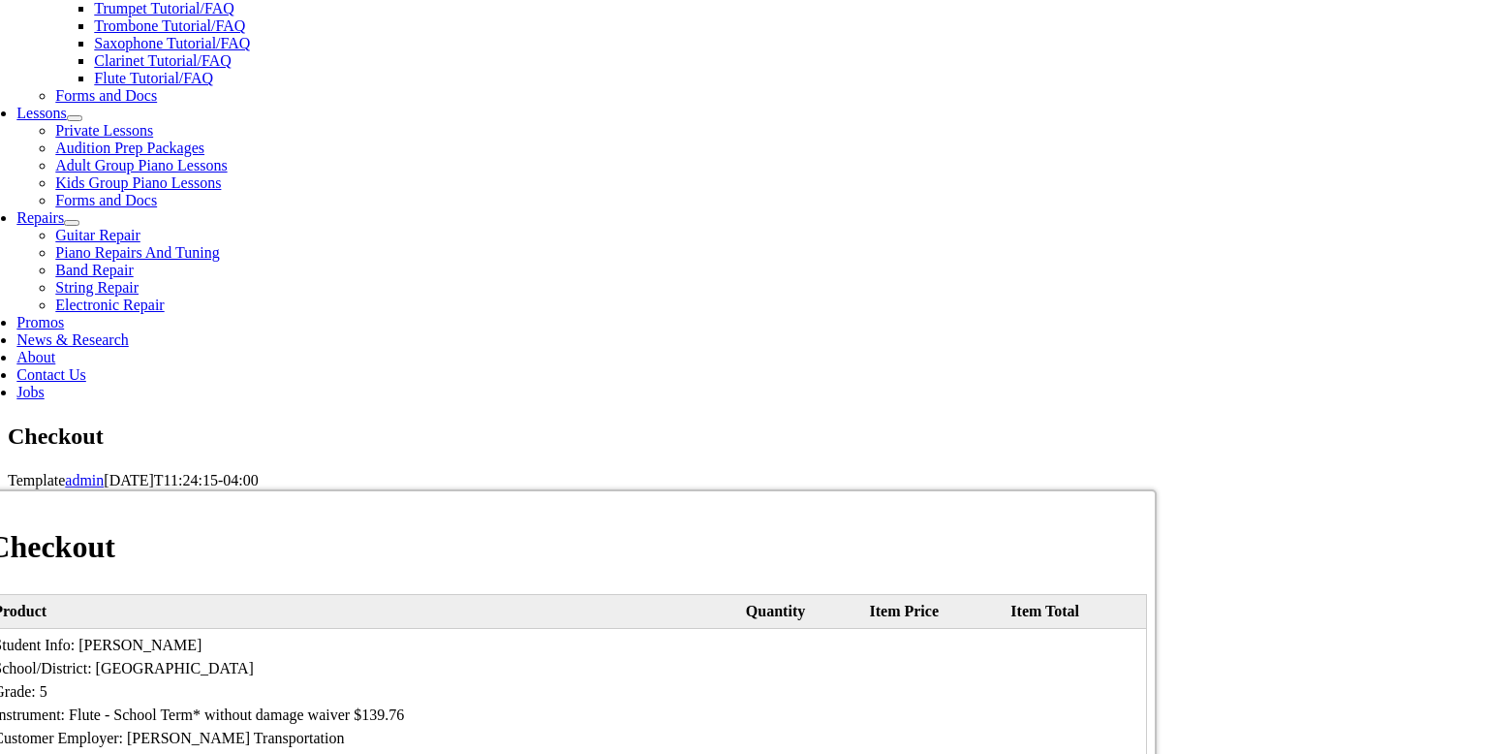
select select "2029"
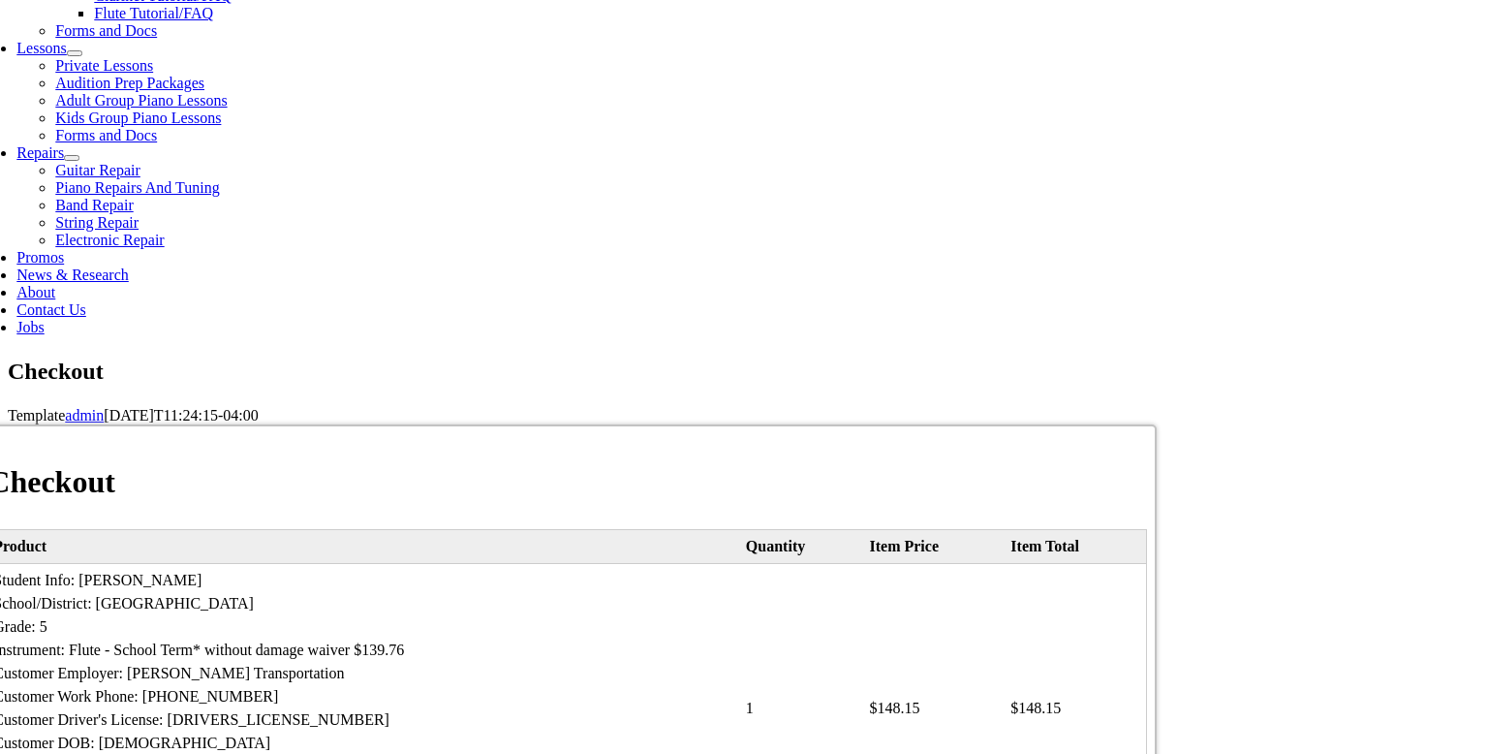
scroll to position [910, 0]
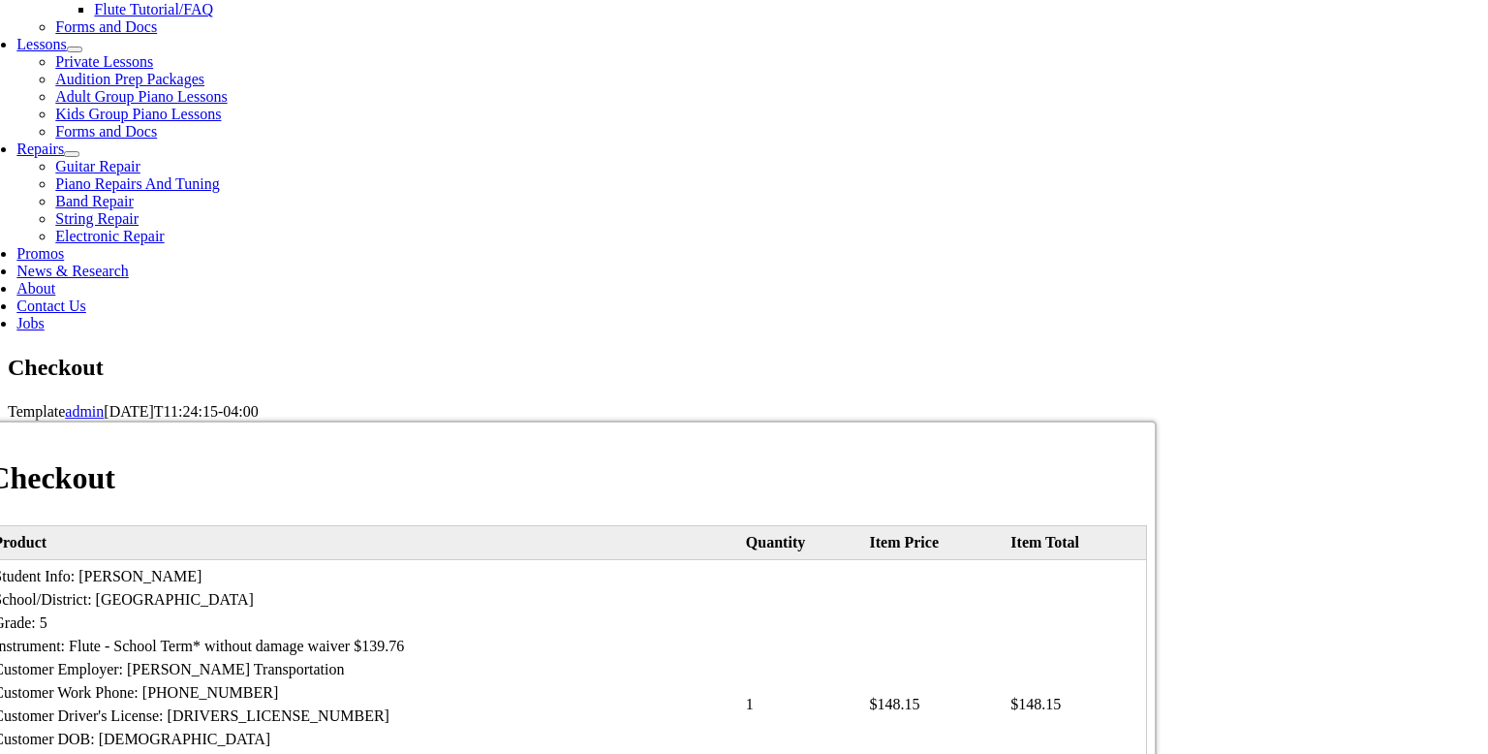
type input "3864"
